Goal: Find specific page/section: Find specific page/section

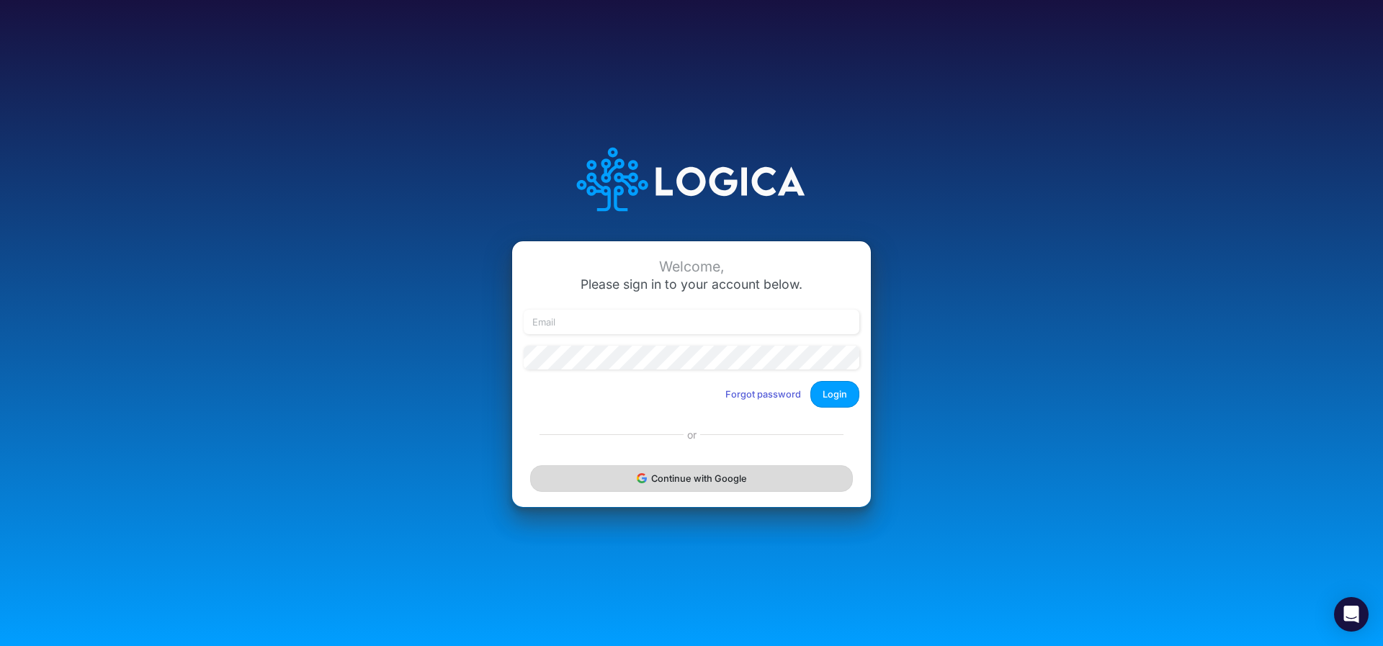
click at [651, 485] on button "Continue with Google" at bounding box center [691, 478] width 323 height 27
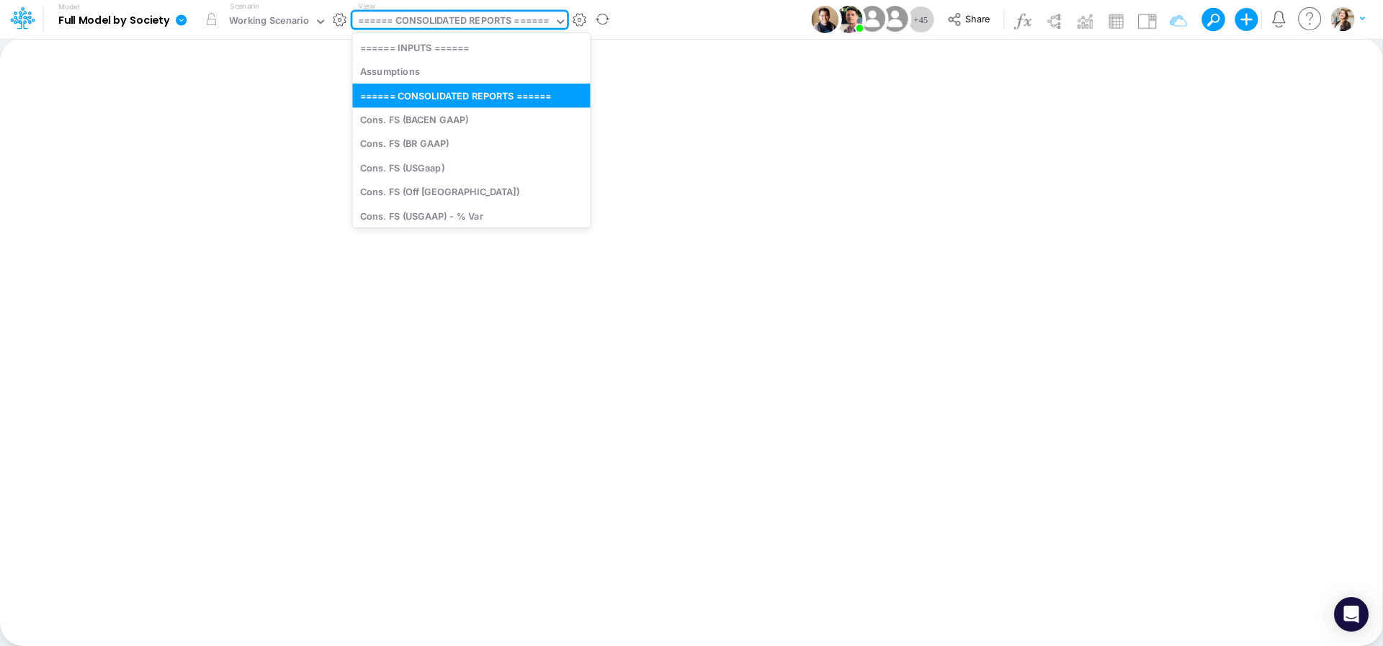
click at [424, 25] on div "====== CONSOLIDATED REPORTS ======" at bounding box center [454, 22] width 192 height 17
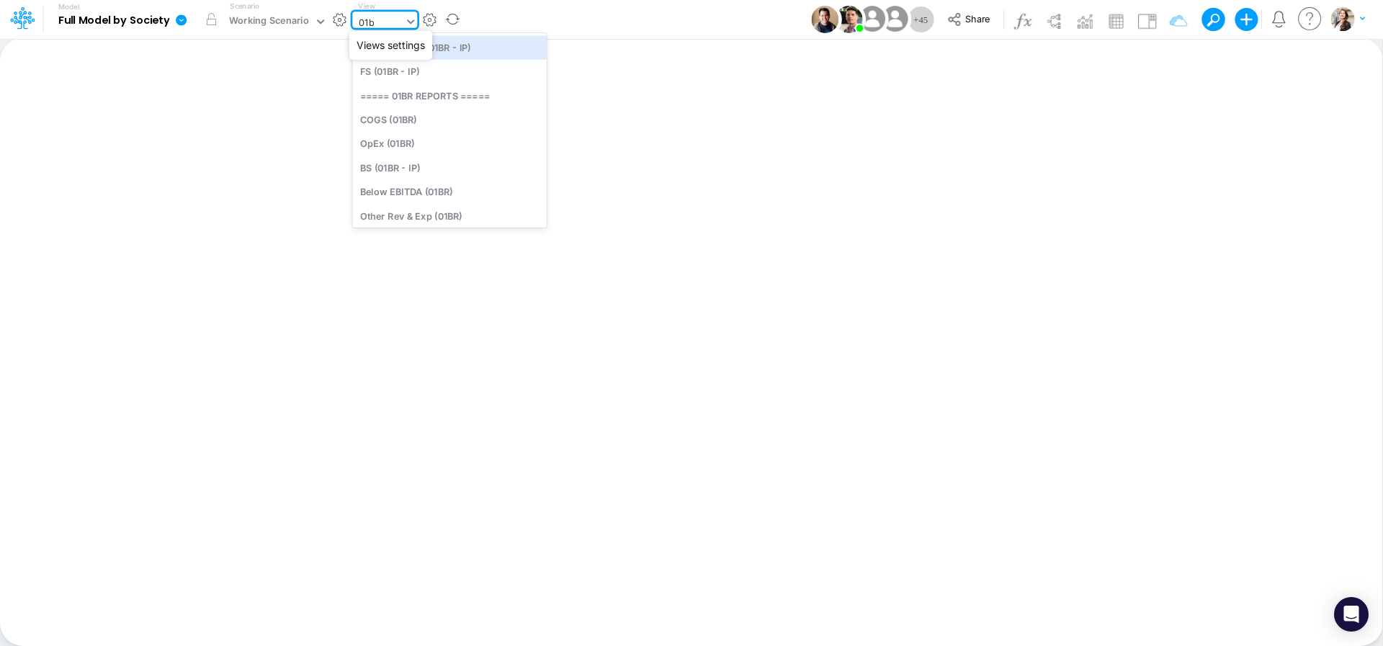
type input "01br"
click at [427, 168] on div "BS (01BR - IP)" at bounding box center [449, 168] width 195 height 24
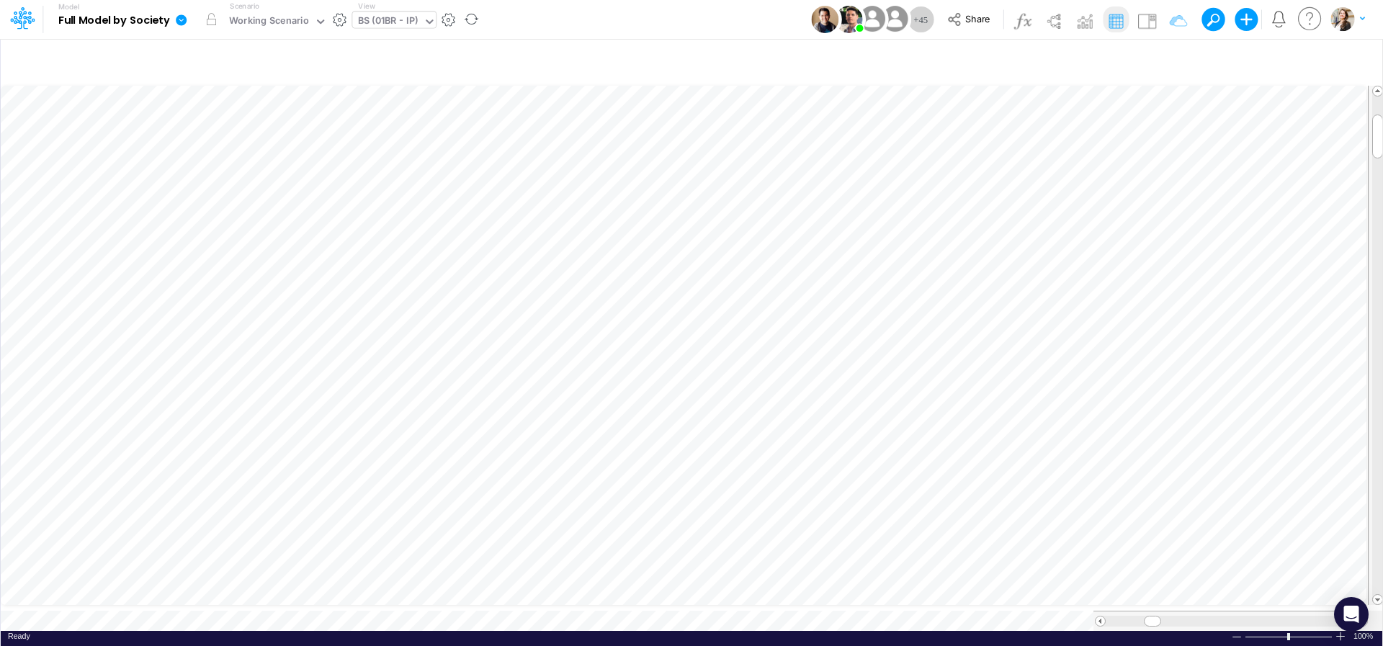
scroll to position [6, 44]
click at [1077, 285] on icon "button" at bounding box center [1080, 287] width 22 height 15
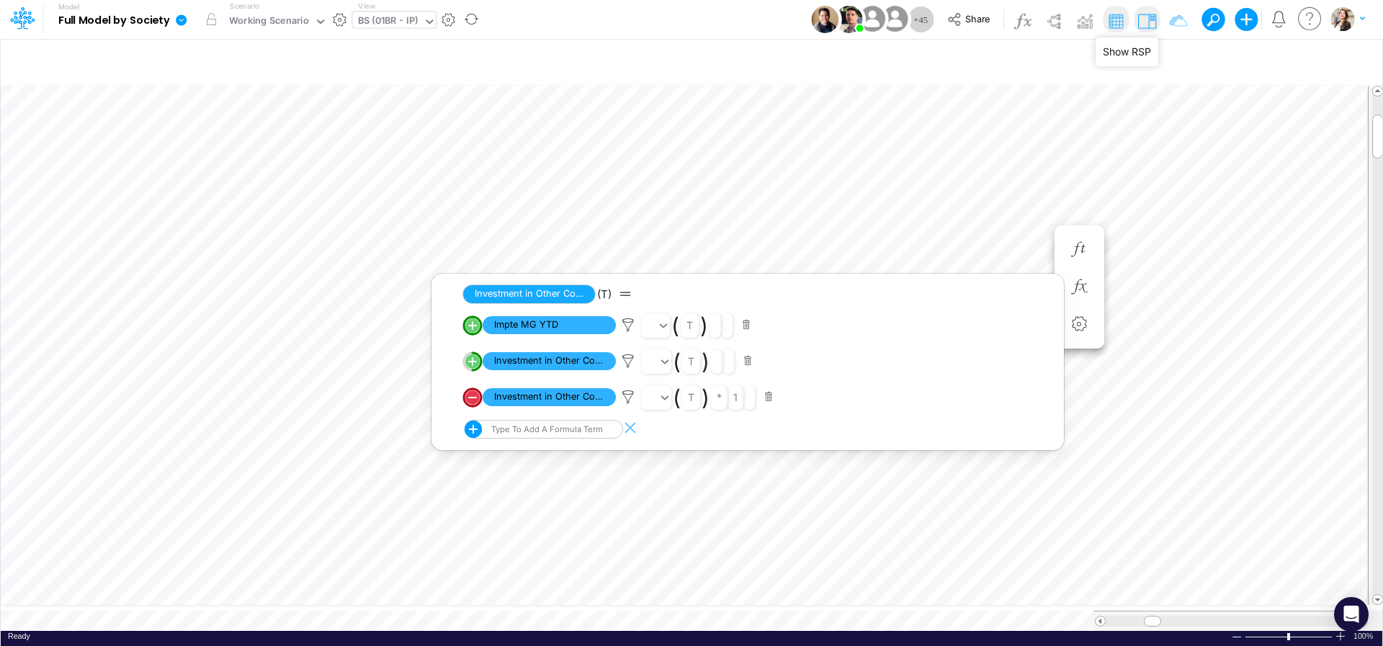
click at [1148, 24] on img at bounding box center [1147, 20] width 23 height 23
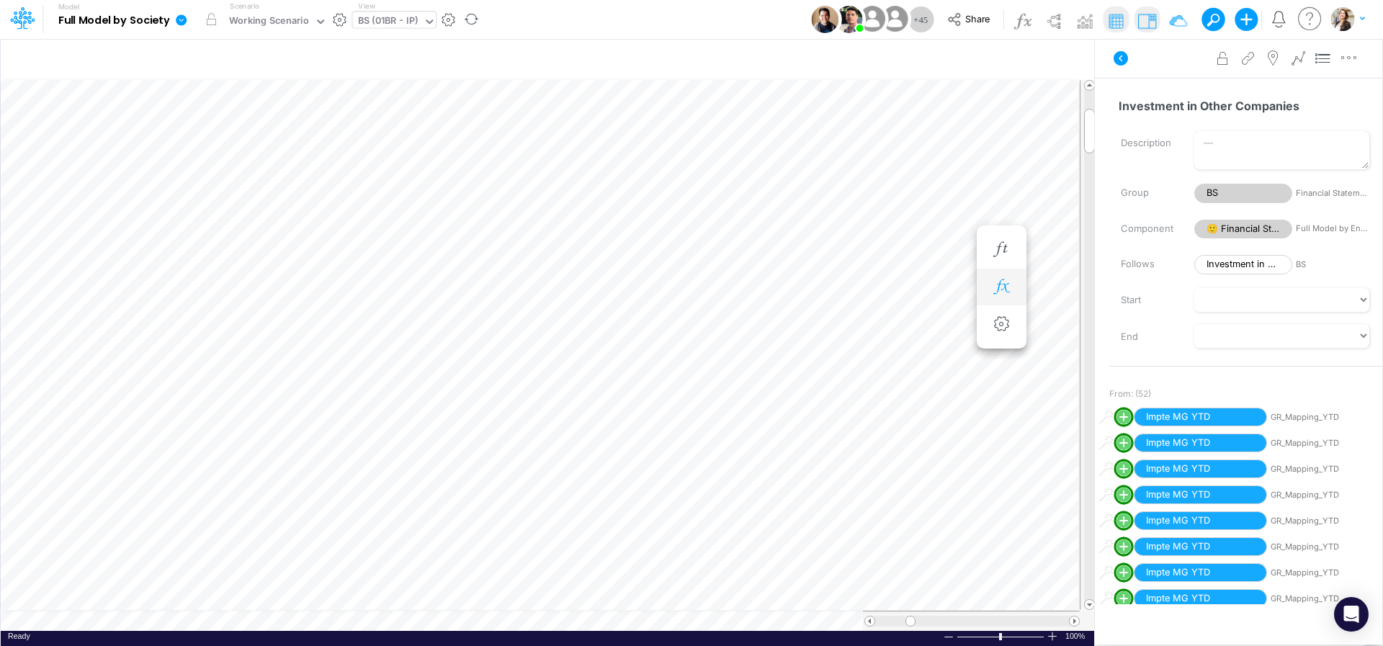
click at [989, 285] on button "button" at bounding box center [1002, 287] width 27 height 29
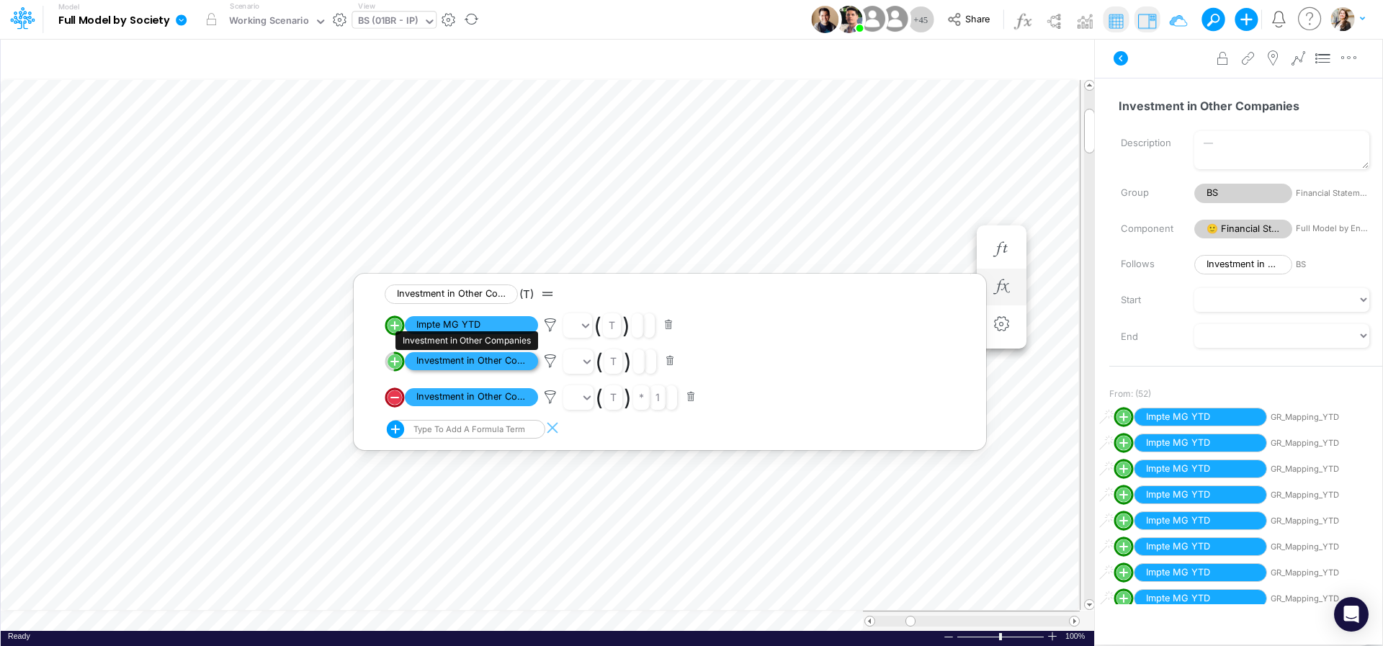
click at [448, 367] on span "Investment in Other Companies" at bounding box center [471, 361] width 133 height 18
